Goal: Task Accomplishment & Management: Manage account settings

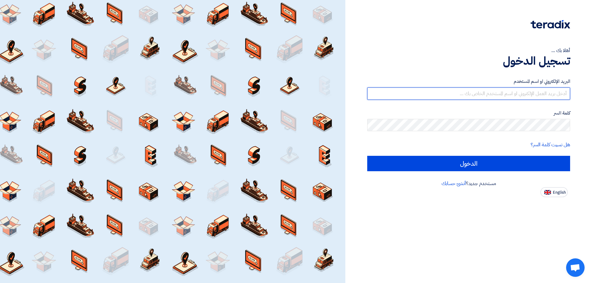
click at [485, 95] on input "text" at bounding box center [468, 94] width 203 height 12
type input "[EMAIL_ADDRESS][DOMAIN_NAME]"
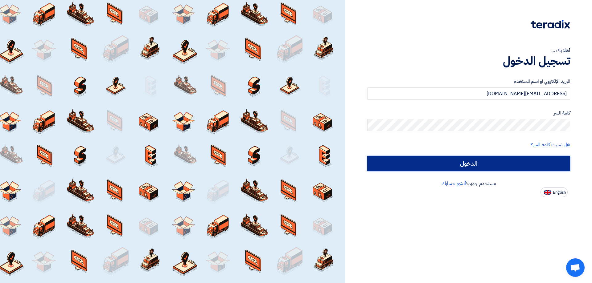
click at [482, 162] on input "الدخول" at bounding box center [468, 163] width 203 height 15
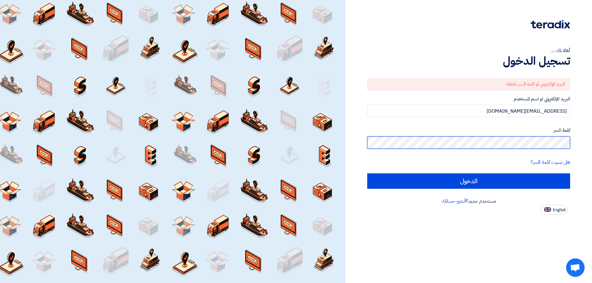
click at [591, 146] on div "أهلا بك ... تسجيل الدخول البريد الإلكتروني أو كلمة السر خاطئة البريد الإلكتروني…" at bounding box center [468, 141] width 246 height 283
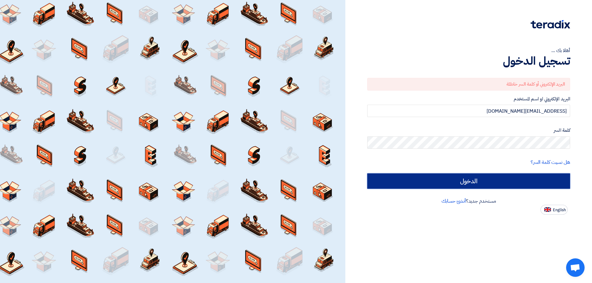
click at [516, 179] on input "الدخول" at bounding box center [468, 180] width 203 height 15
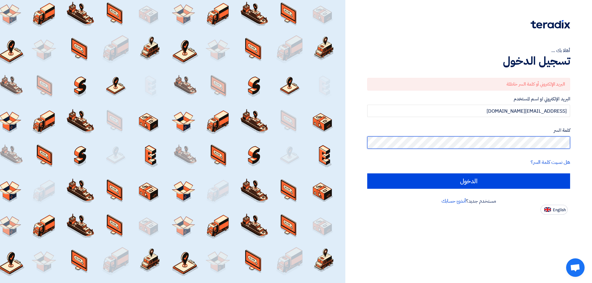
click at [591, 144] on div "أهلا بك ... تسجيل الدخول البريد الإلكتروني أو كلمة السر خاطئة البريد الإلكتروني…" at bounding box center [468, 141] width 246 height 283
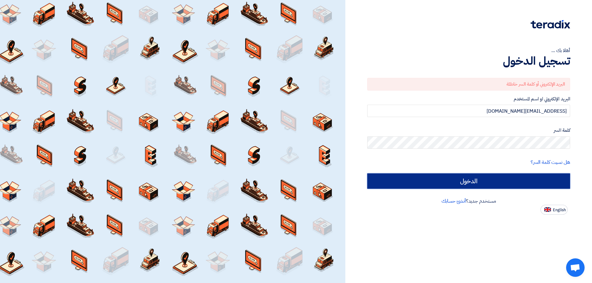
click at [506, 178] on input "الدخول" at bounding box center [468, 180] width 203 height 15
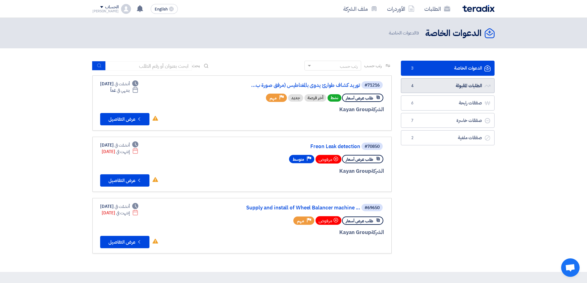
click at [480, 86] on link "الطلبات المقبولة الطلبات المقبولة 4" at bounding box center [448, 85] width 94 height 15
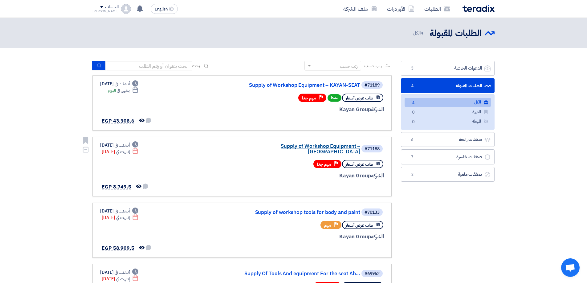
click at [316, 145] on link "Supply of Workshop Equipment – [GEOGRAPHIC_DATA]" at bounding box center [298, 149] width 123 height 11
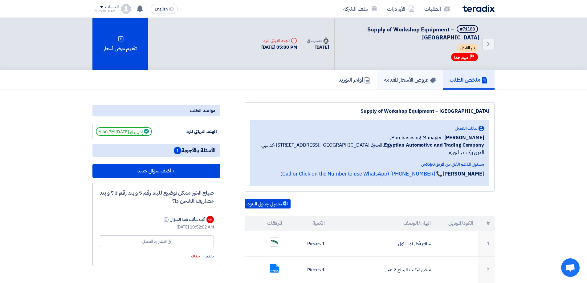
click at [421, 81] on h5 "عروض الأسعار المقدمة" at bounding box center [410, 79] width 52 height 7
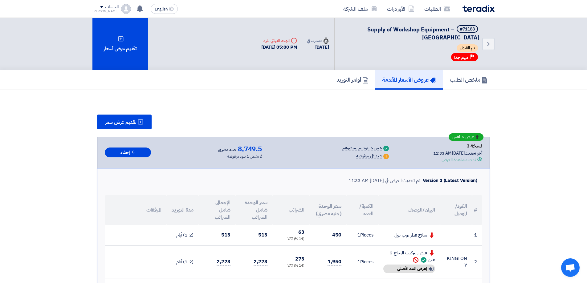
click at [477, 12] on div "الطلبات الأوردرات ملف الشركة" at bounding box center [373, 9] width 241 height 14
click at [473, 7] on img at bounding box center [478, 8] width 32 height 7
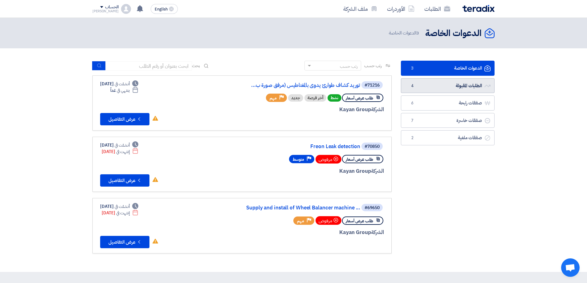
click at [479, 88] on link "الطلبات المقبولة الطلبات المقبولة 4" at bounding box center [448, 85] width 94 height 15
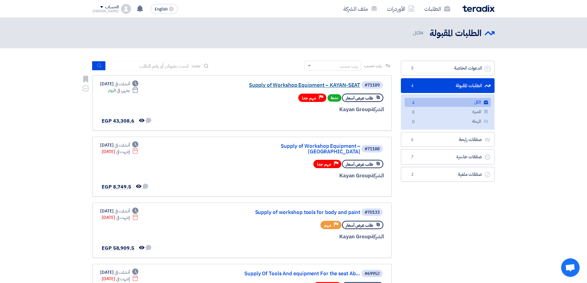
click at [297, 84] on link "Supply of Workshop Equipment – KAYAN-SEAT" at bounding box center [298, 86] width 123 height 6
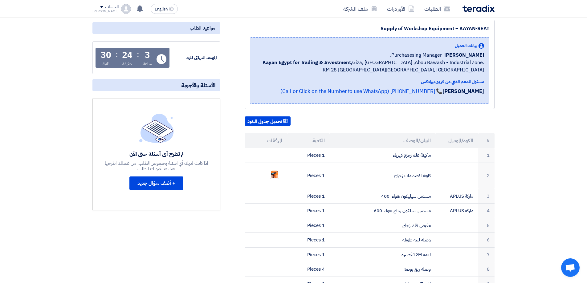
scroll to position [62, 0]
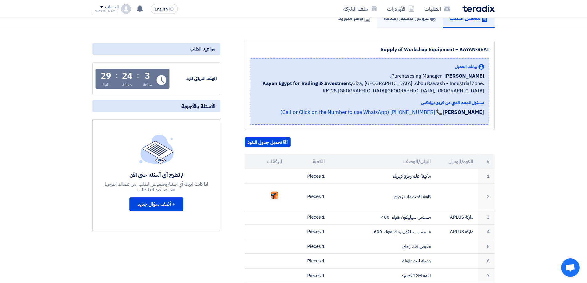
click at [405, 23] on link "عروض الأسعار المقدمة" at bounding box center [410, 18] width 66 height 20
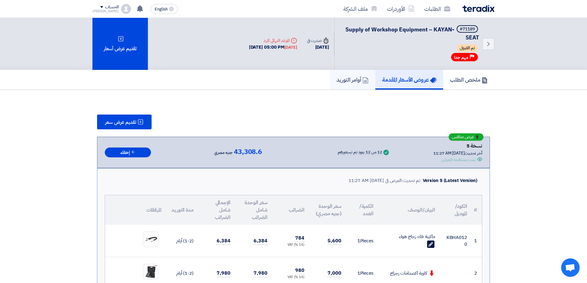
click at [359, 74] on link "أوامر التوريد" at bounding box center [353, 80] width 46 height 20
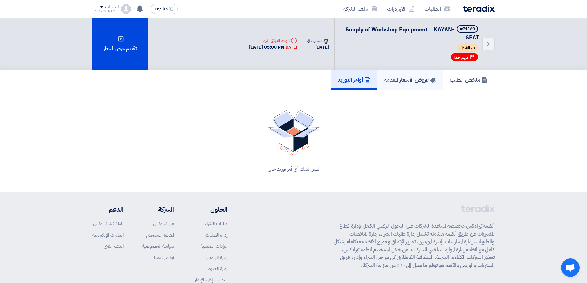
click at [422, 81] on h5 "عروض الأسعار المقدمة" at bounding box center [410, 79] width 52 height 7
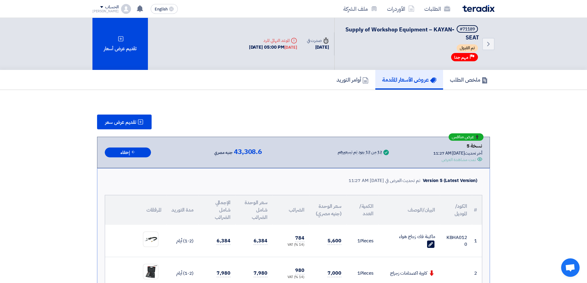
click at [482, 10] on img at bounding box center [478, 8] width 32 height 7
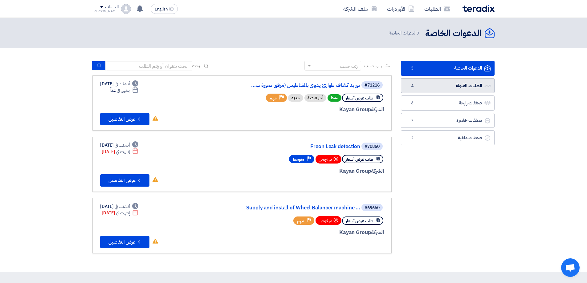
click at [453, 82] on link "الطلبات المقبولة الطلبات المقبولة 4" at bounding box center [448, 85] width 94 height 15
